Goal: Task Accomplishment & Management: Complete application form

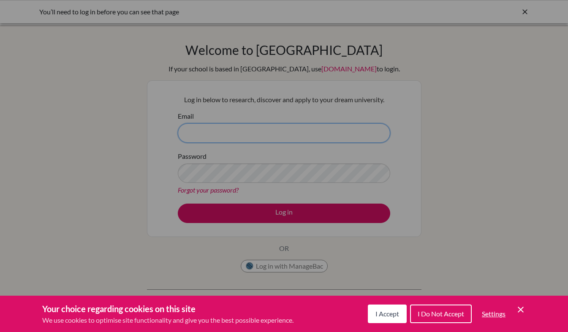
type input "[PERSON_NAME][EMAIL_ADDRESS][PERSON_NAME][DOMAIN_NAME]"
click at [295, 212] on div "Cookie Preferences" at bounding box center [284, 166] width 568 height 332
click at [280, 209] on div "Cookie Preferences" at bounding box center [284, 166] width 568 height 332
click at [277, 131] on div "Cookie Preferences" at bounding box center [284, 166] width 568 height 332
click at [283, 267] on div "Cookie Preferences" at bounding box center [284, 166] width 568 height 332
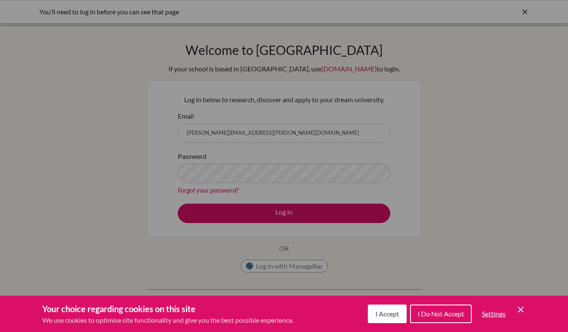
drag, startPoint x: 283, startPoint y: 267, endPoint x: 219, endPoint y: 259, distance: 65.1
click at [219, 259] on div "Cookie Preferences" at bounding box center [284, 166] width 568 height 332
click at [267, 264] on div "Cookie Preferences" at bounding box center [284, 166] width 568 height 332
click at [276, 214] on div "Cookie Preferences" at bounding box center [284, 166] width 568 height 332
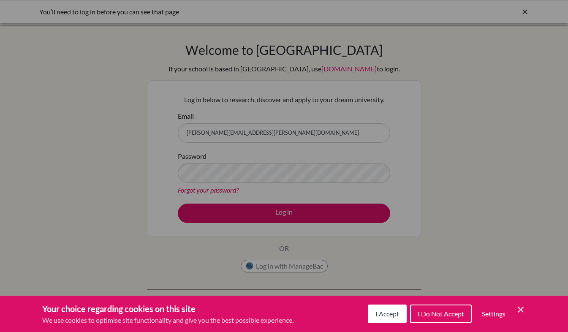
click at [247, 174] on div "Cookie Preferences" at bounding box center [284, 166] width 568 height 332
click at [525, 8] on div "Cookie Preferences" at bounding box center [284, 166] width 568 height 332
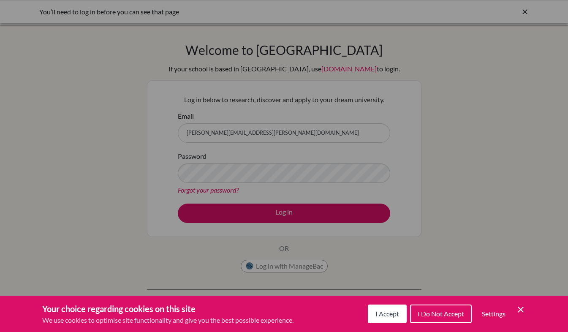
click at [523, 11] on div "Cookie Preferences" at bounding box center [284, 166] width 568 height 332
click at [387, 320] on button "I Accept" at bounding box center [387, 313] width 39 height 19
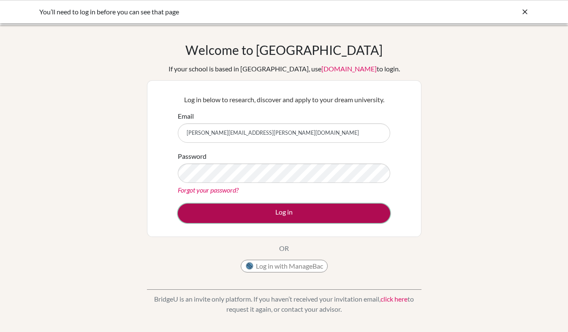
click at [310, 217] on button "Log in" at bounding box center [284, 212] width 212 height 19
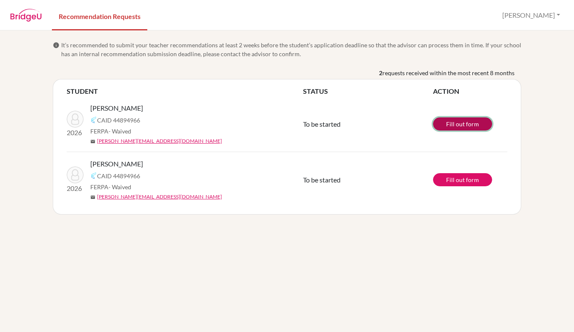
click at [447, 127] on link "Fill out form" at bounding box center [462, 123] width 59 height 13
